Goal: Information Seeking & Learning: Learn about a topic

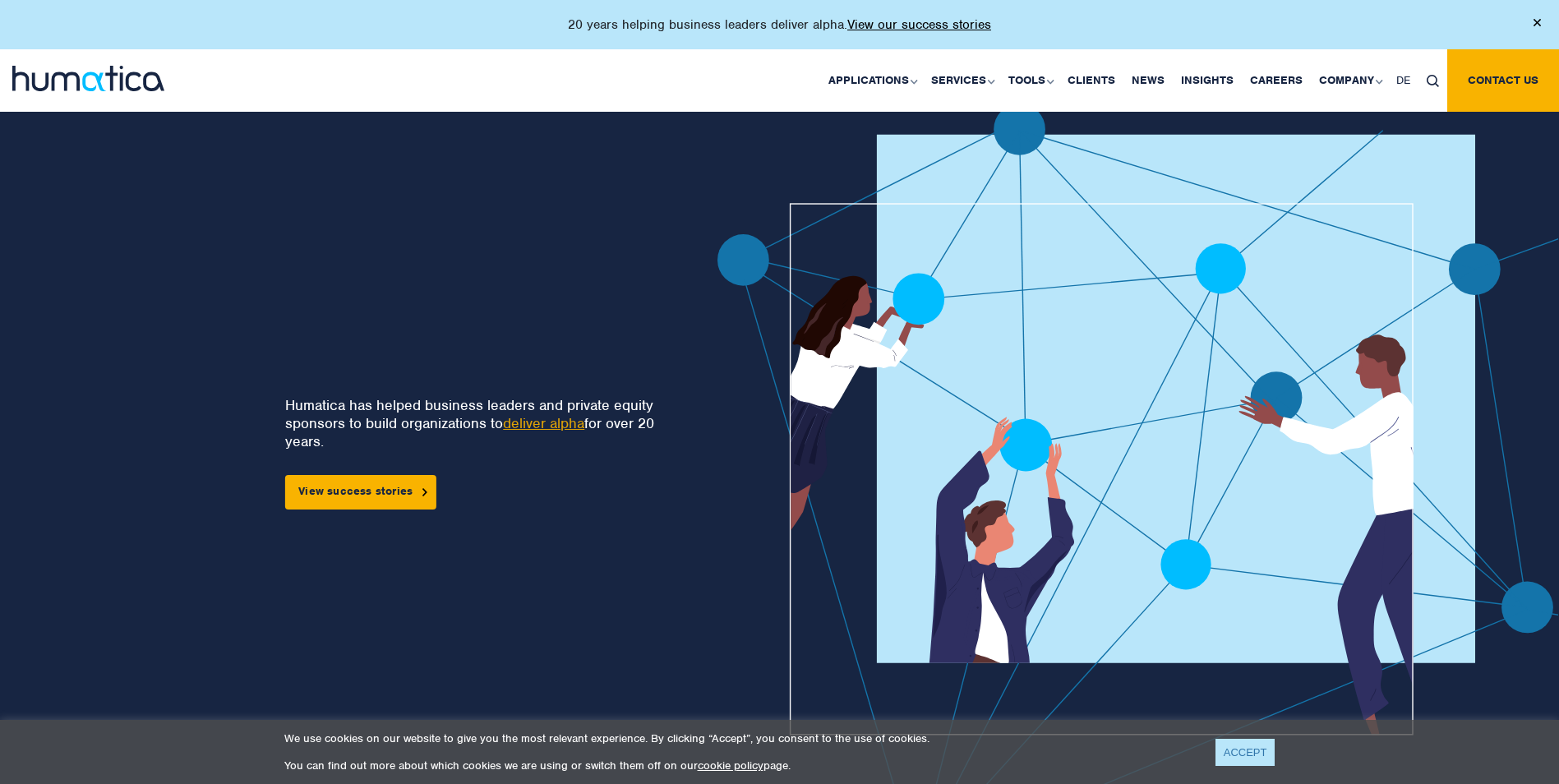
click at [1251, 752] on link "ACCEPT" at bounding box center [1246, 751] width 60 height 27
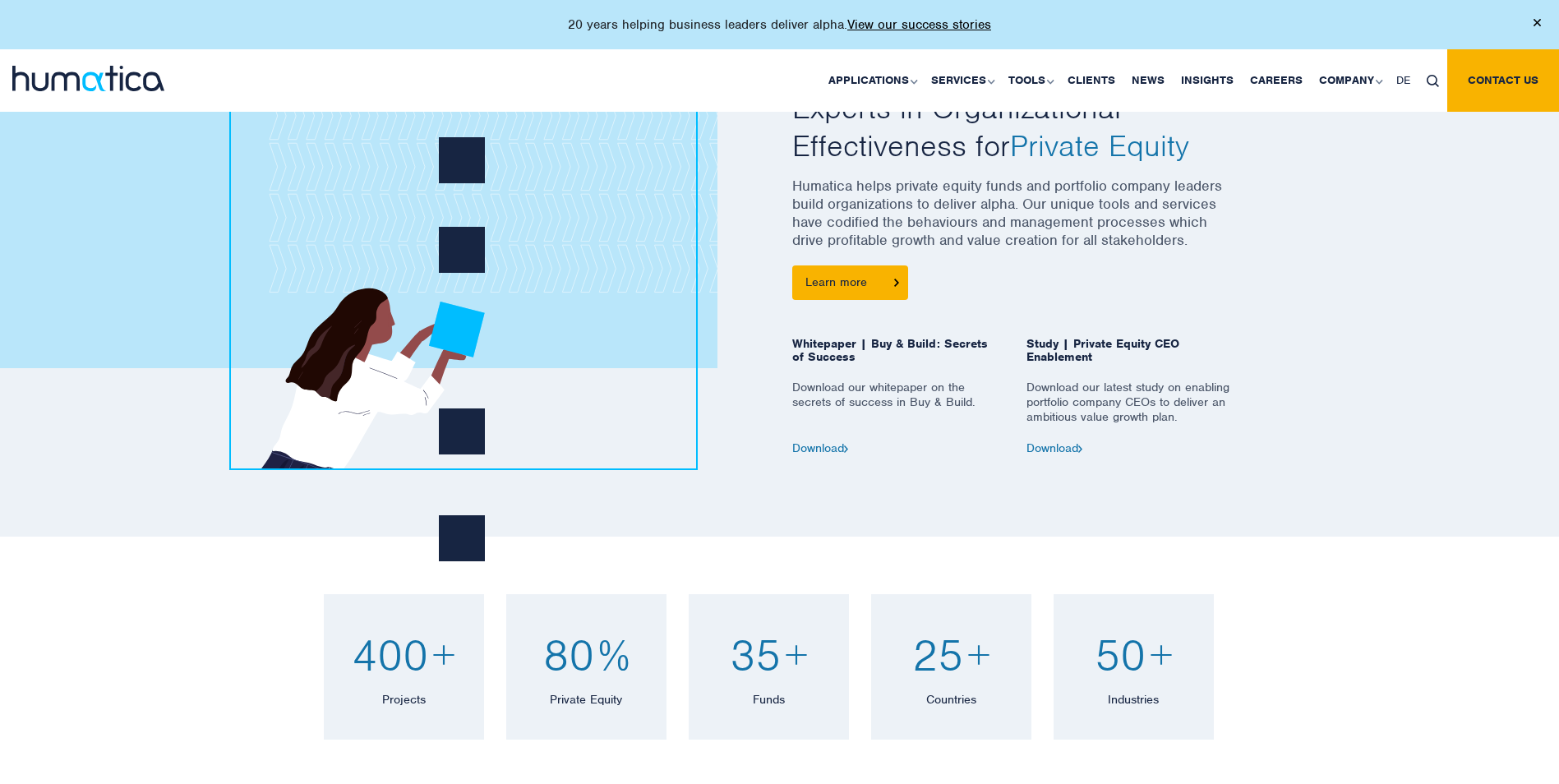
scroll to position [883, 0]
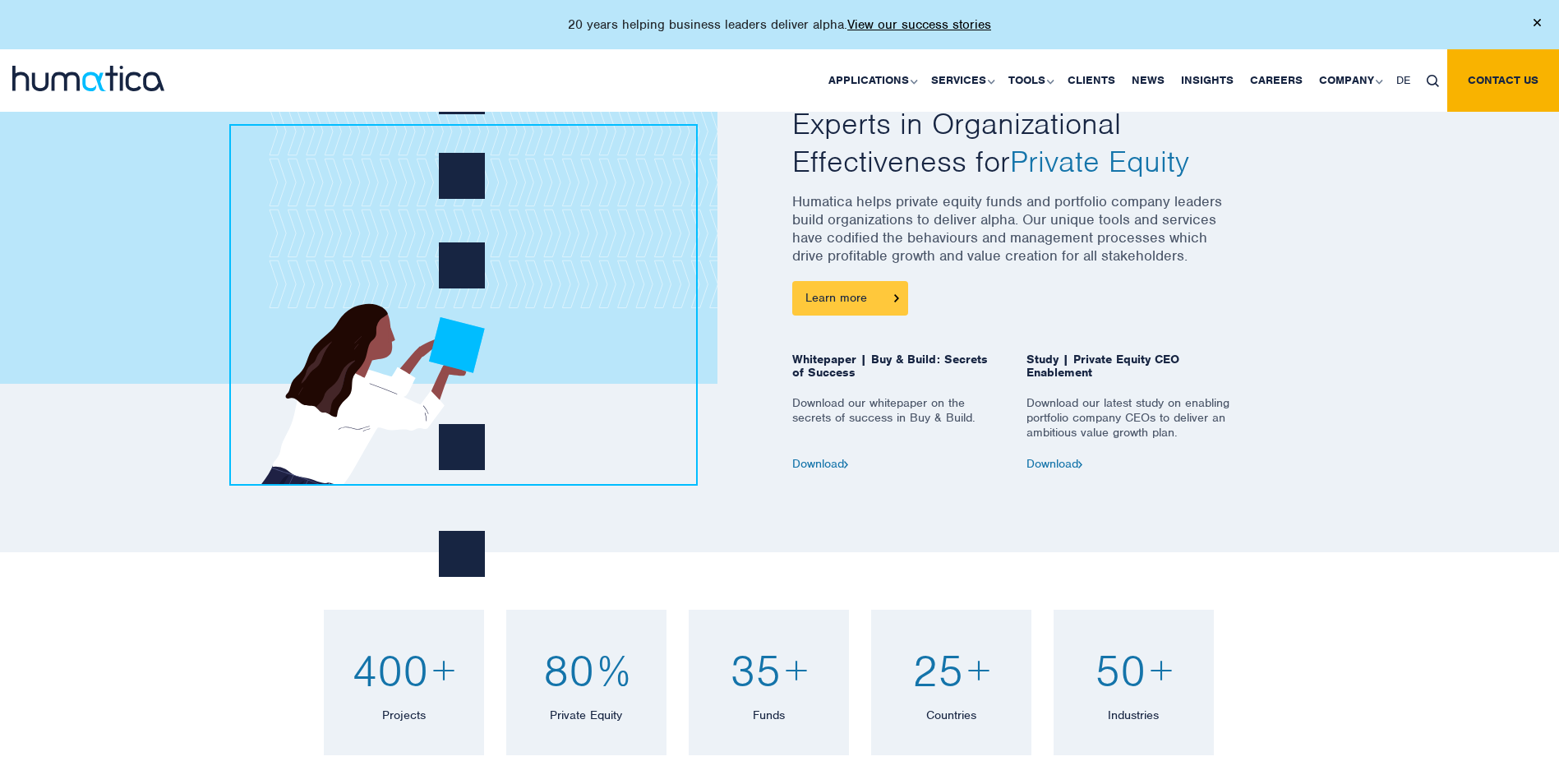
click at [852, 294] on link "Learn more" at bounding box center [850, 298] width 116 height 35
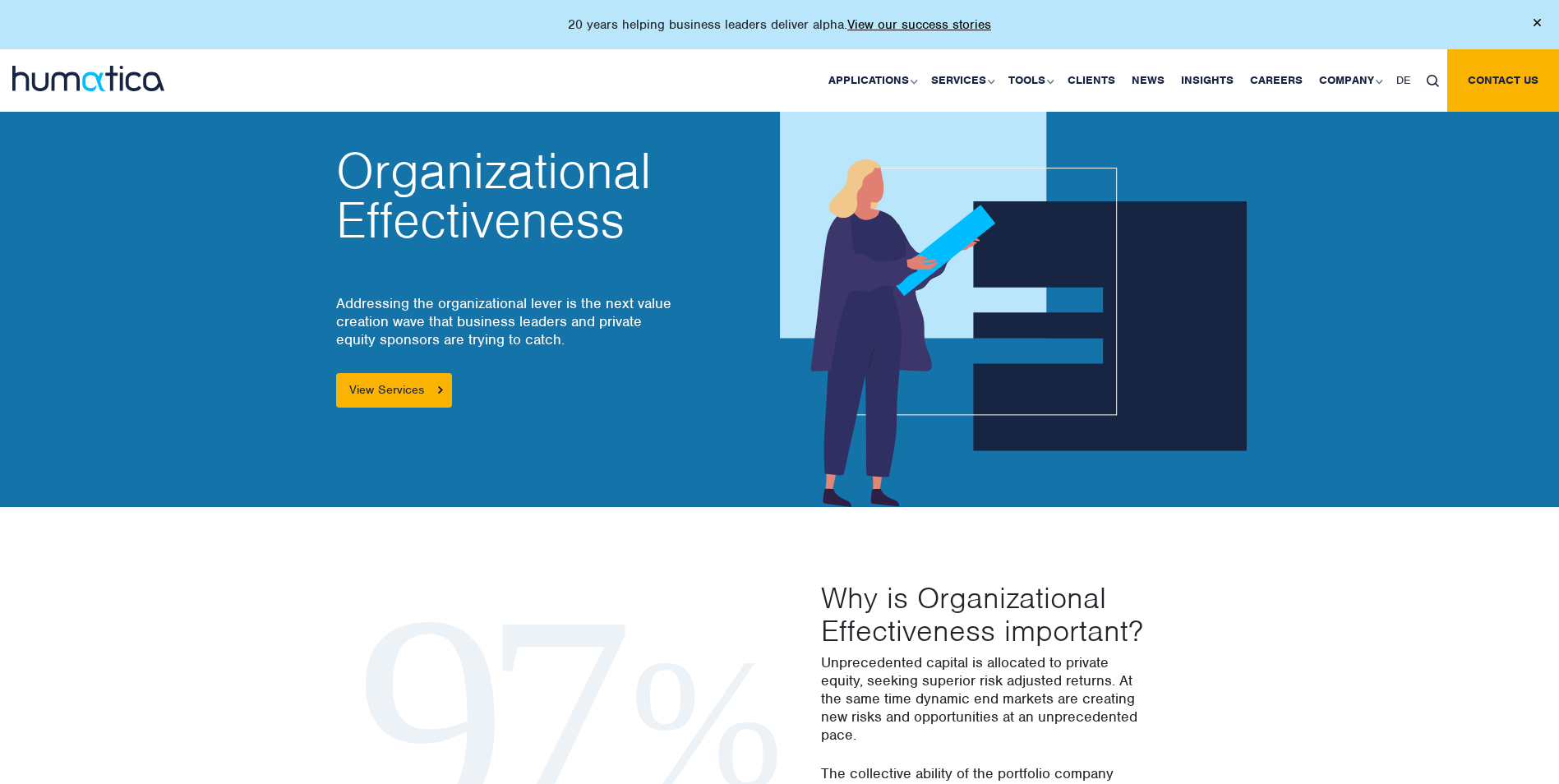
scroll to position [21, 0]
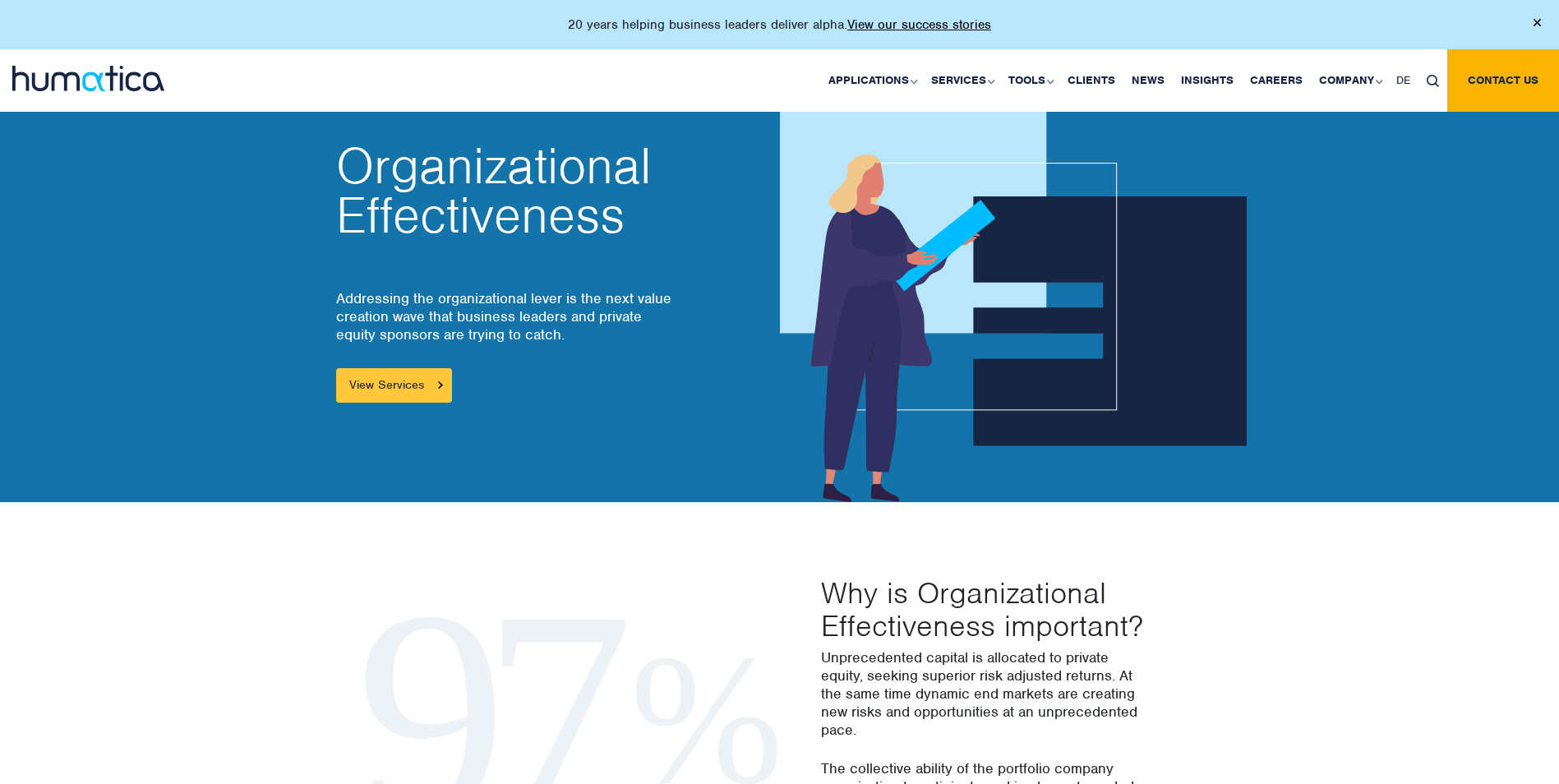
click at [443, 387] on link "View Services" at bounding box center [394, 385] width 116 height 35
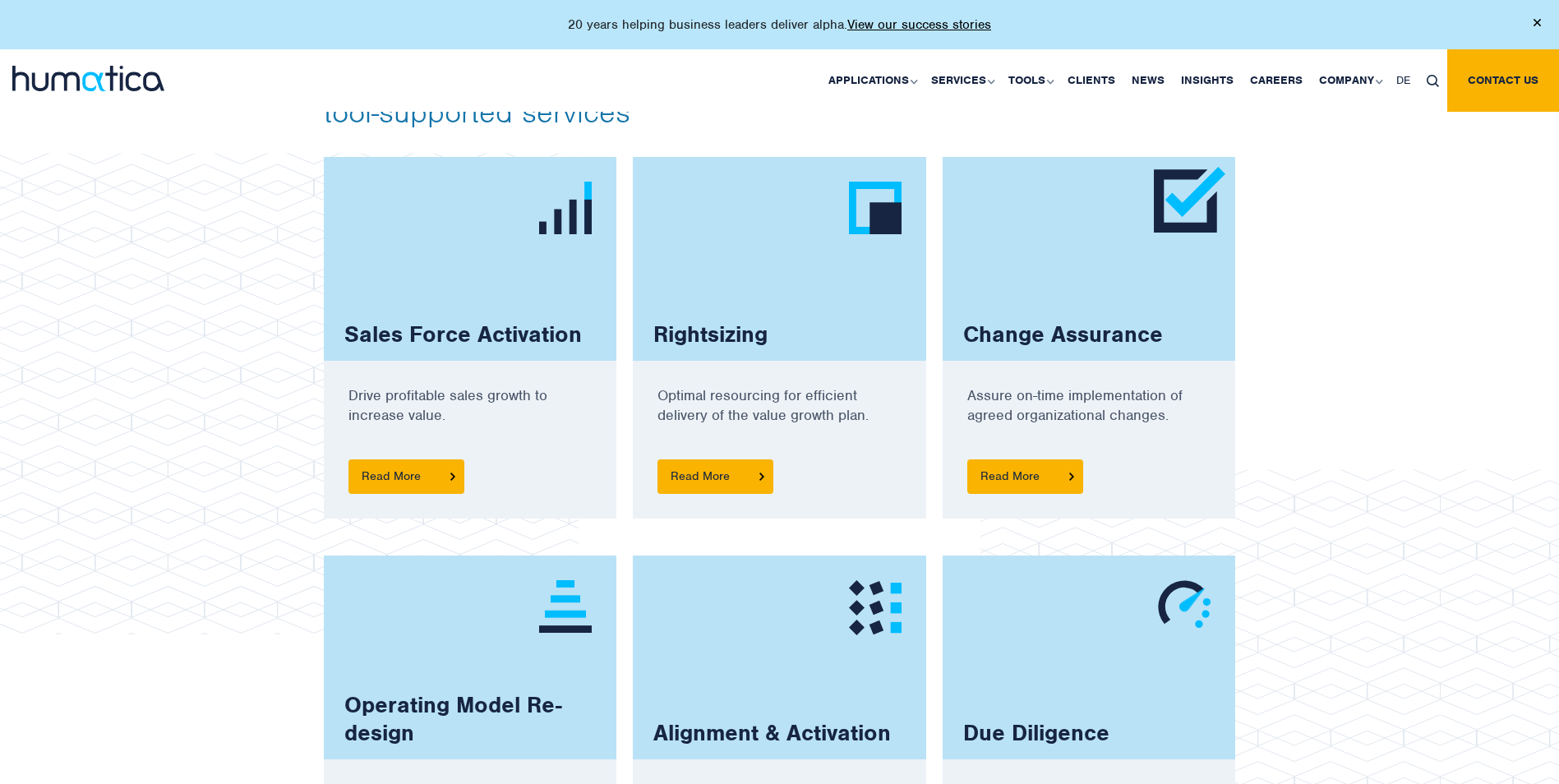
scroll to position [1068, 0]
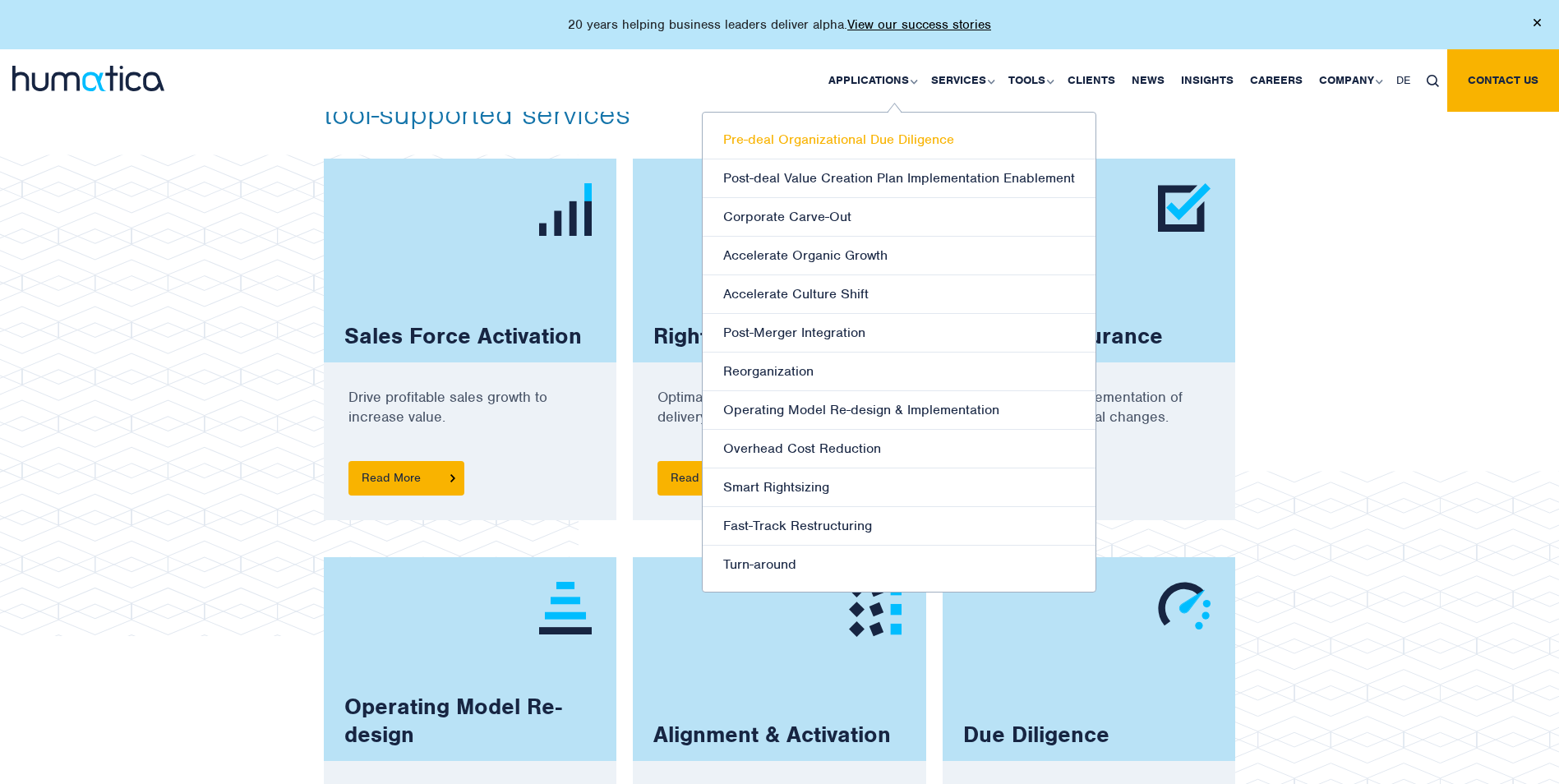
click at [924, 145] on link "Pre-deal Organizational Due Diligence" at bounding box center [898, 140] width 393 height 39
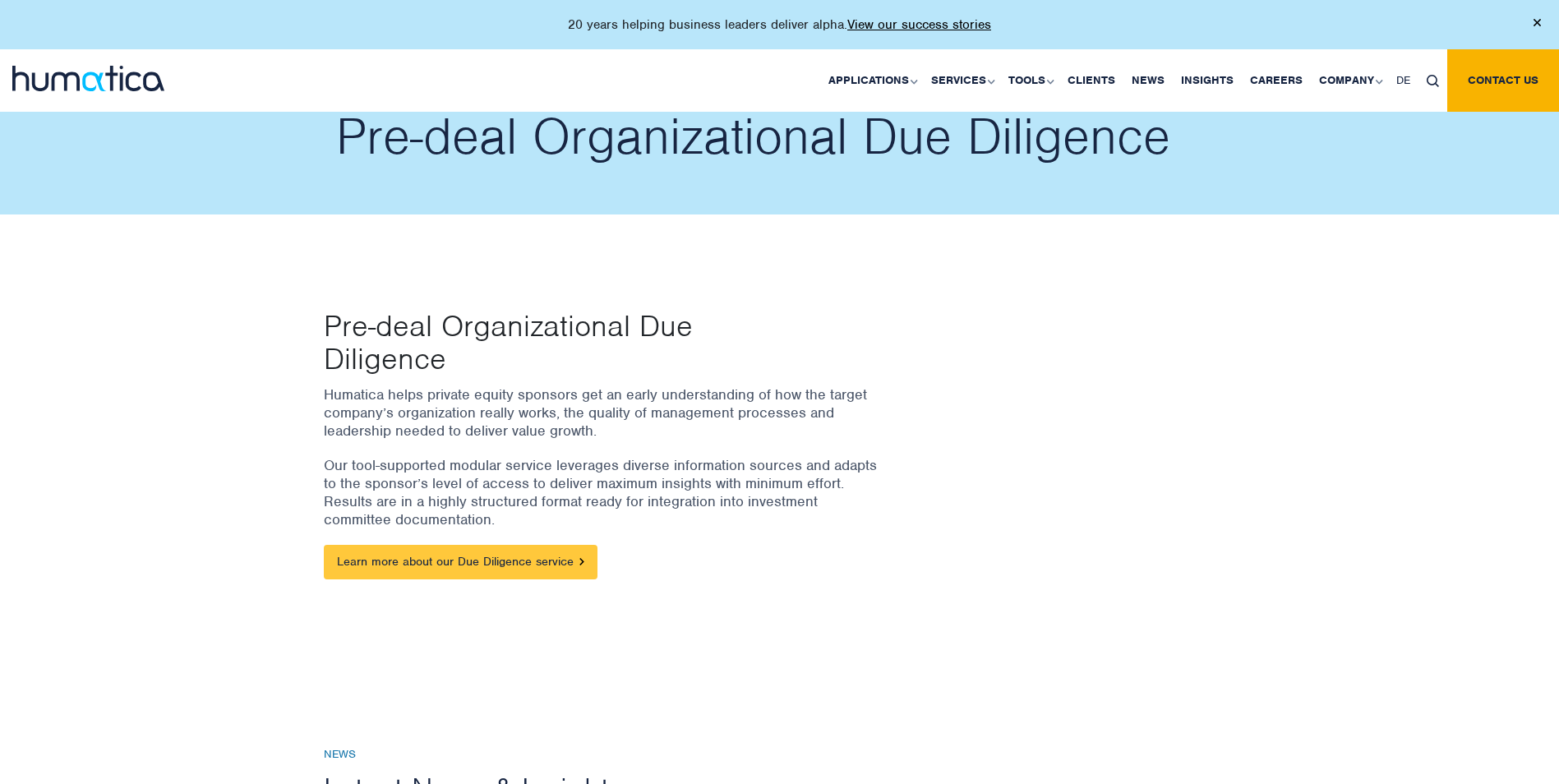
click at [501, 559] on link "Learn more about our Due Diligence service" at bounding box center [461, 561] width 274 height 35
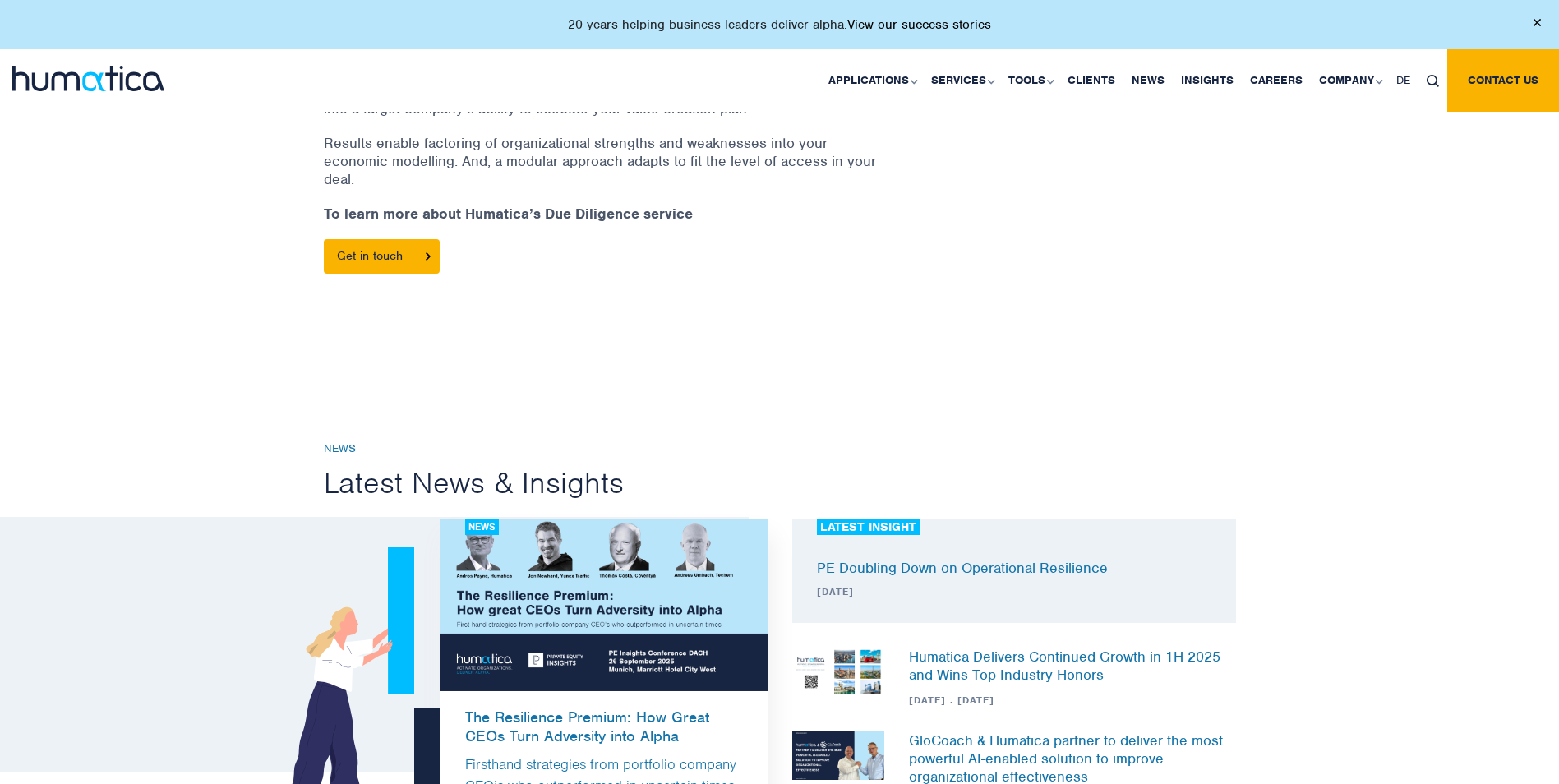
scroll to position [431, 0]
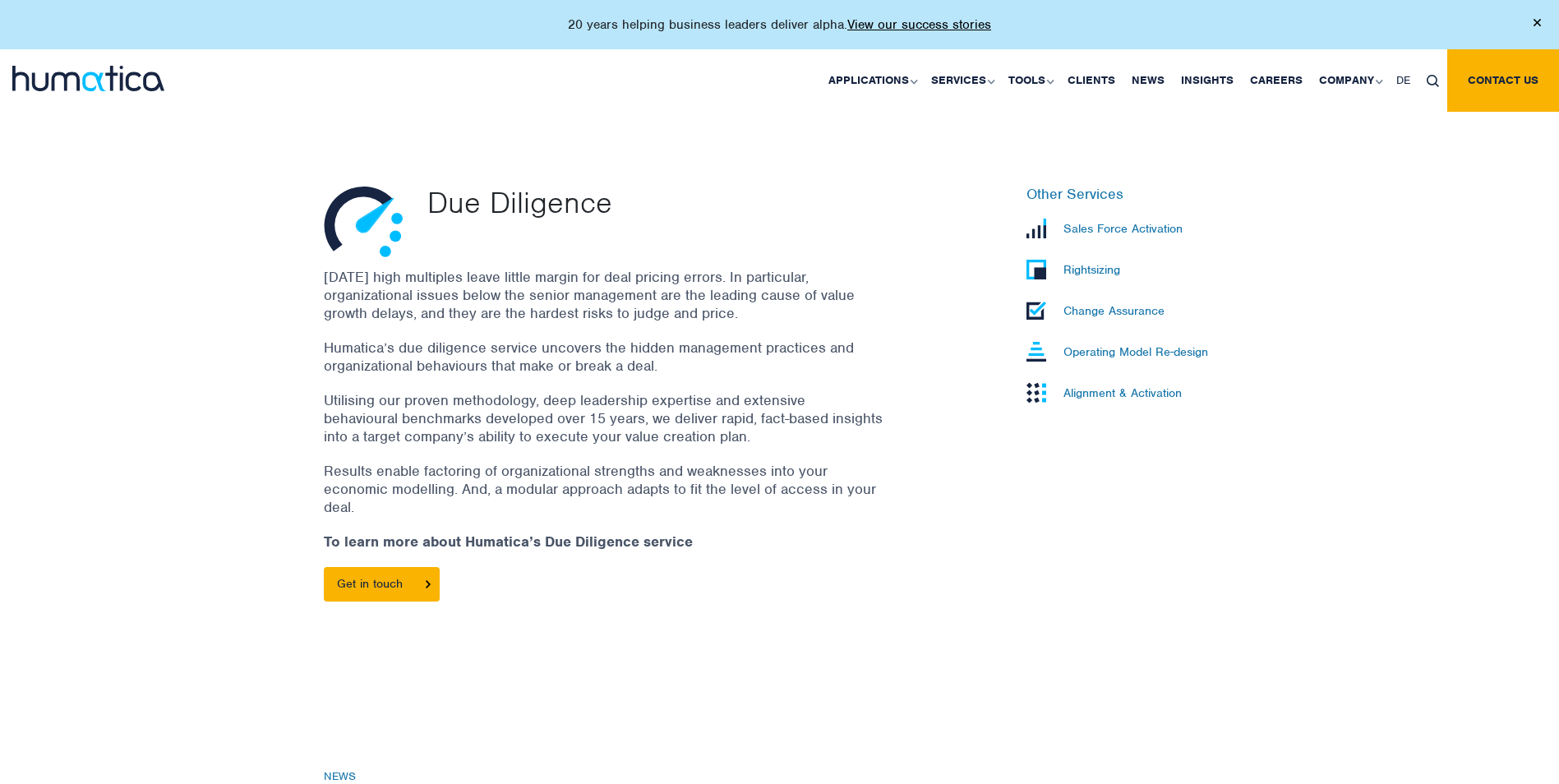
click at [1213, 445] on div "Other Services Sales Force Activation Rightsizing Change Assurance Operating Mo…" at bounding box center [1131, 401] width 234 height 432
click at [1158, 352] on p "Operating Model Re-design" at bounding box center [1135, 352] width 145 height 15
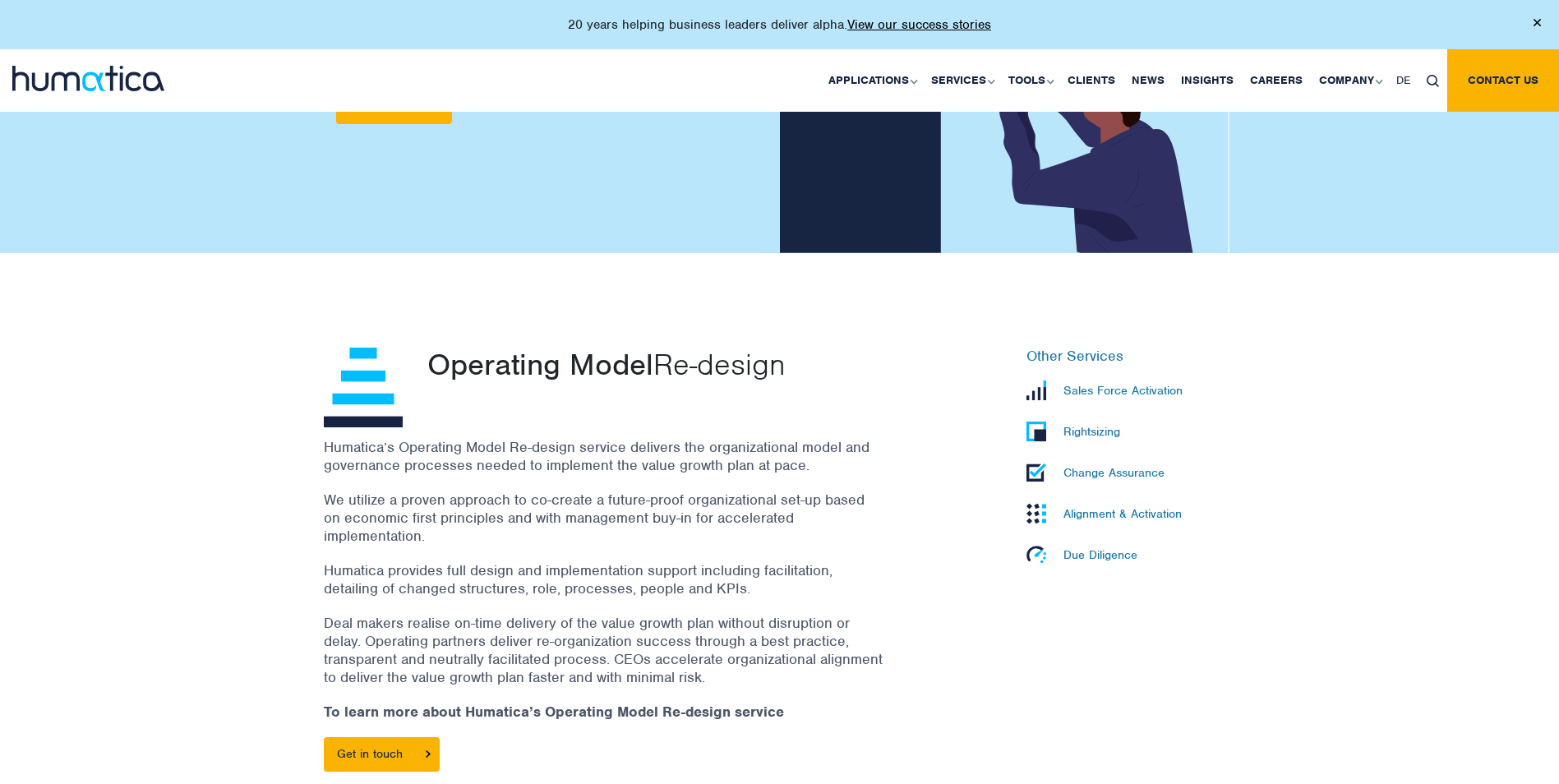
scroll to position [370, 0]
